Goal: Task Accomplishment & Management: Use online tool/utility

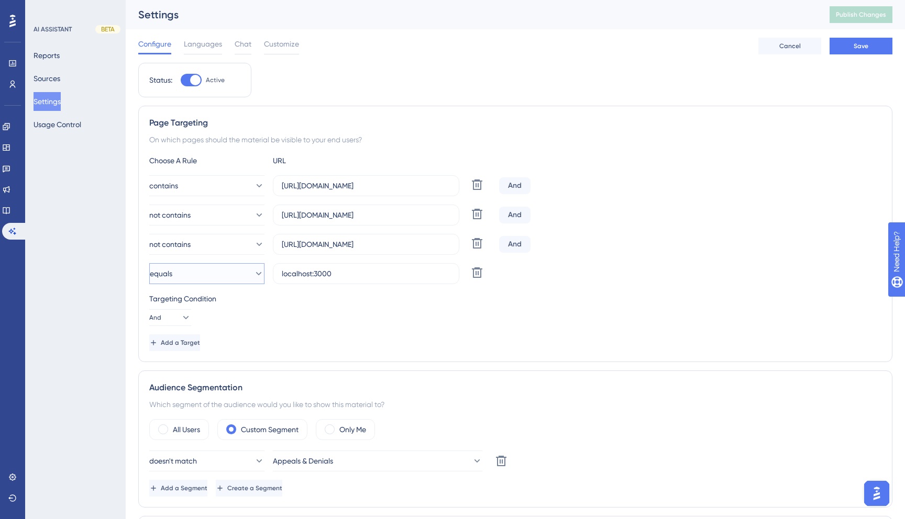
click at [243, 278] on button "equals" at bounding box center [206, 273] width 115 height 21
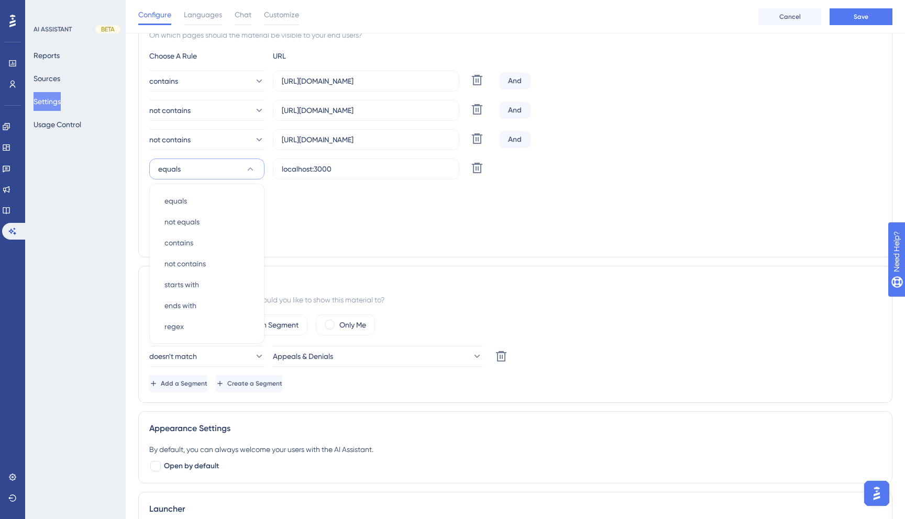
click at [338, 196] on div "Targeting Condition" at bounding box center [515, 194] width 732 height 13
click at [253, 173] on icon at bounding box center [258, 169] width 10 height 10
click at [249, 173] on icon at bounding box center [250, 169] width 10 height 10
click at [180, 213] on icon at bounding box center [185, 213] width 10 height 10
click at [181, 258] on button "Or Or" at bounding box center [170, 263] width 28 height 21
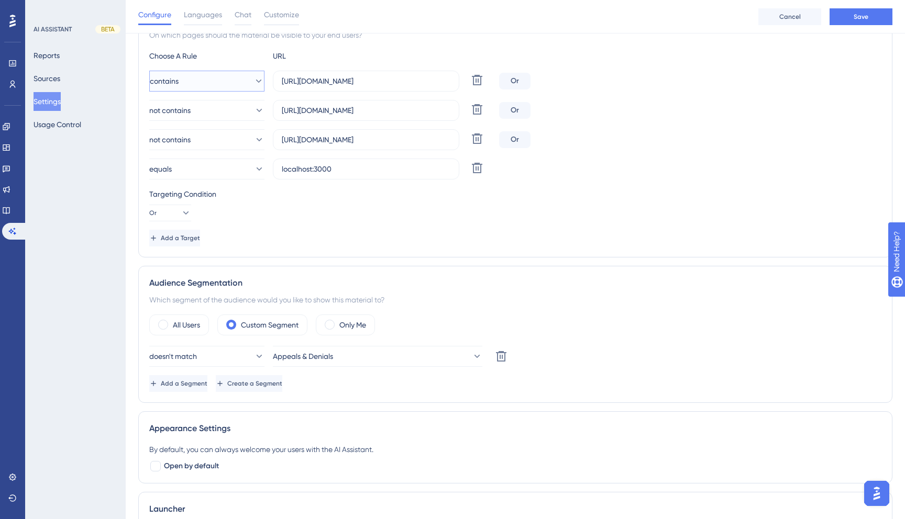
click at [244, 87] on button "contains" at bounding box center [206, 81] width 115 height 21
click at [245, 63] on div "Choose A Rule URL contains equals equals not equals not equals contains contain…" at bounding box center [515, 148] width 732 height 197
click at [242, 72] on button "contains" at bounding box center [206, 81] width 115 height 21
click at [517, 103] on div "Or" at bounding box center [514, 110] width 31 height 17
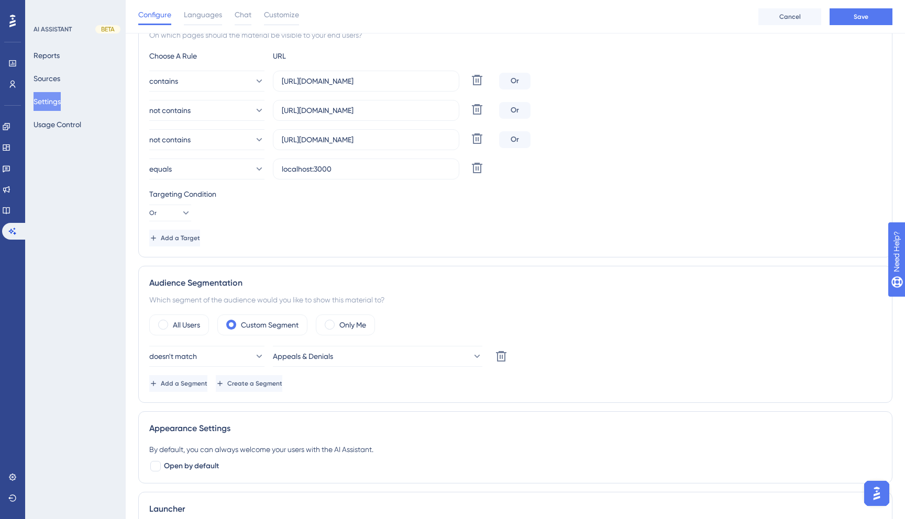
click at [516, 108] on div "Or" at bounding box center [514, 110] width 31 height 17
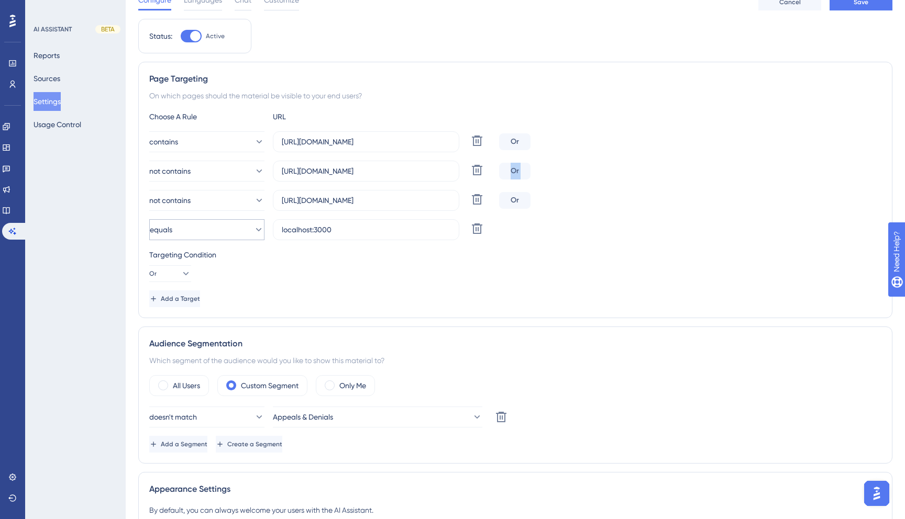
scroll to position [0, 0]
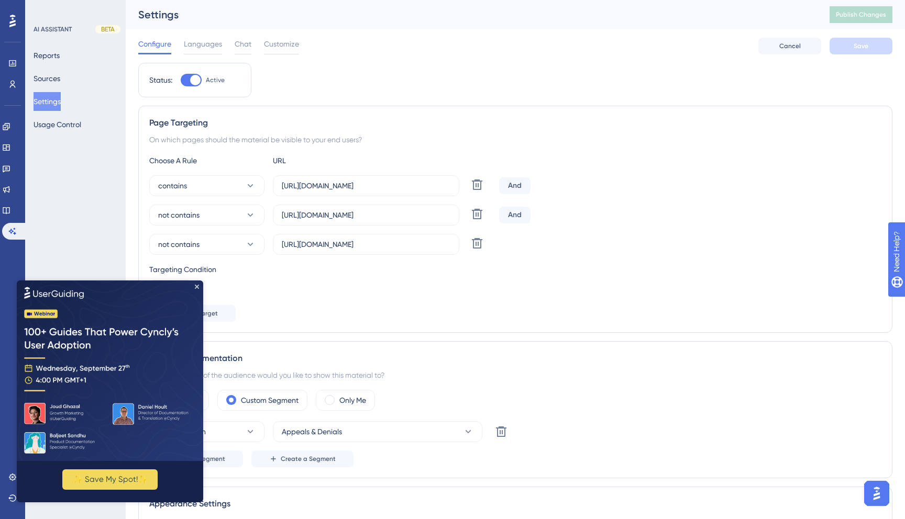
click at [201, 288] on img at bounding box center [110, 370] width 186 height 181
